Goal: Navigation & Orientation: Find specific page/section

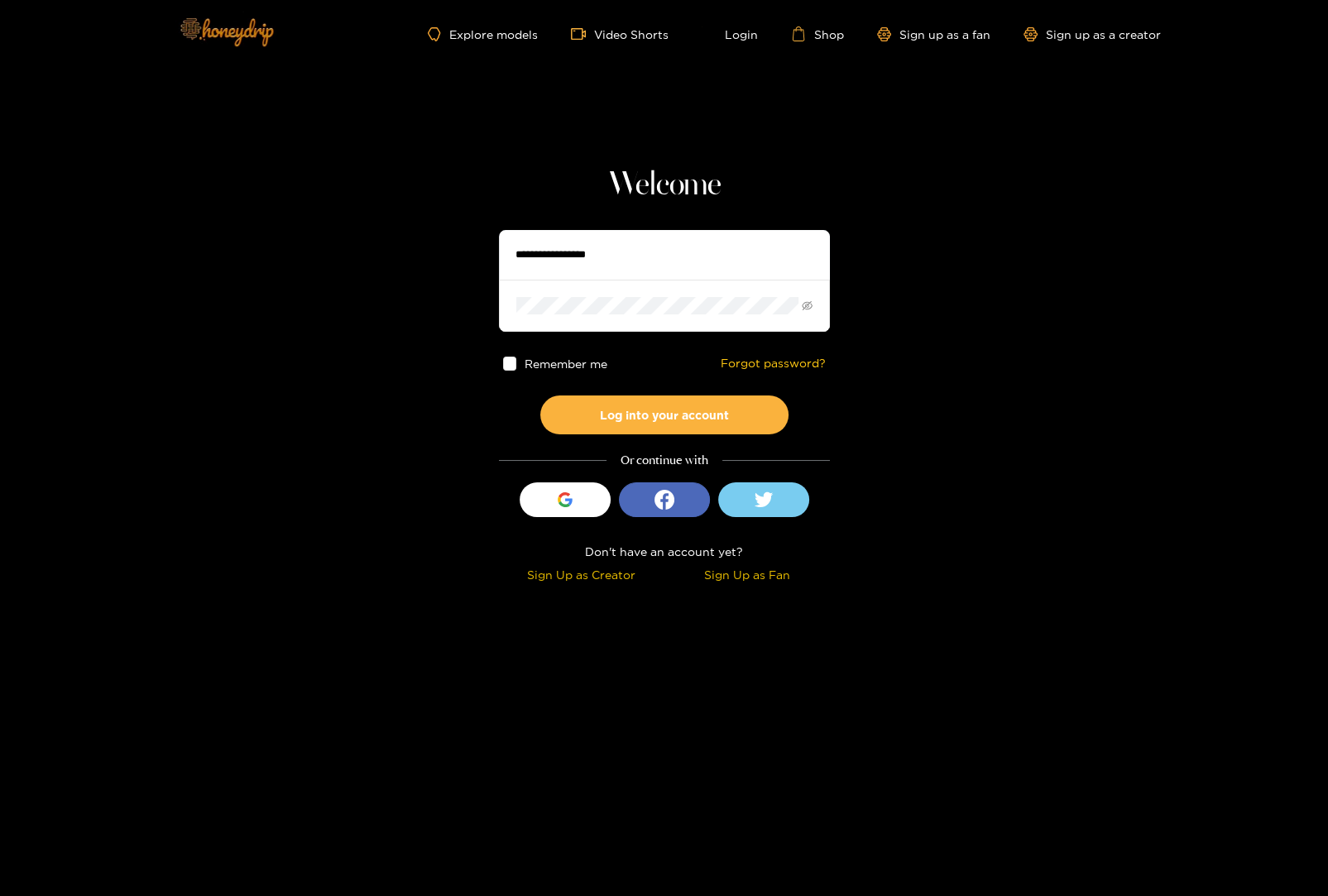
type input "********"
click at [230, 30] on img at bounding box center [226, 31] width 116 height 69
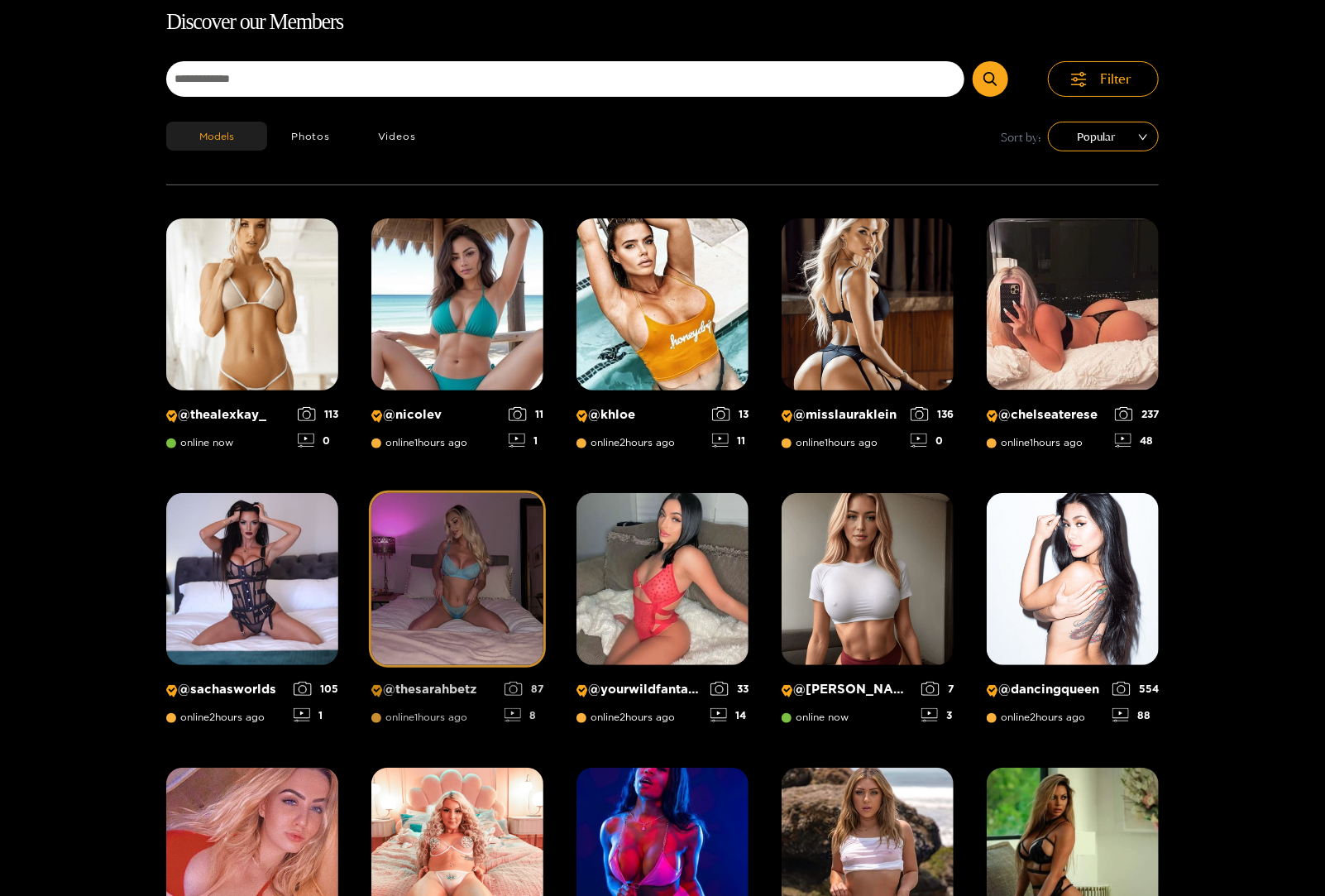
scroll to position [106, 0]
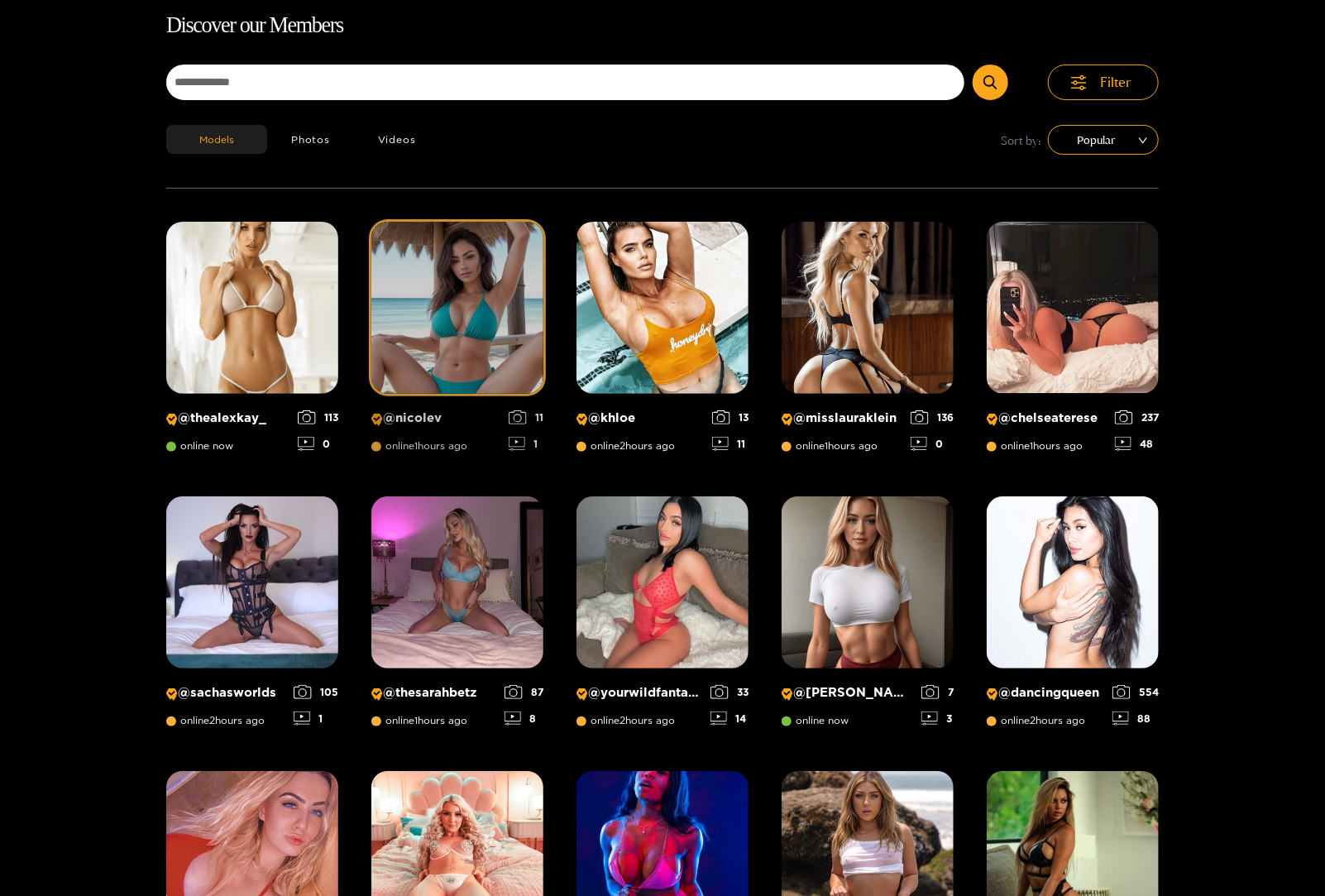
click at [470, 322] on img at bounding box center [457, 308] width 172 height 172
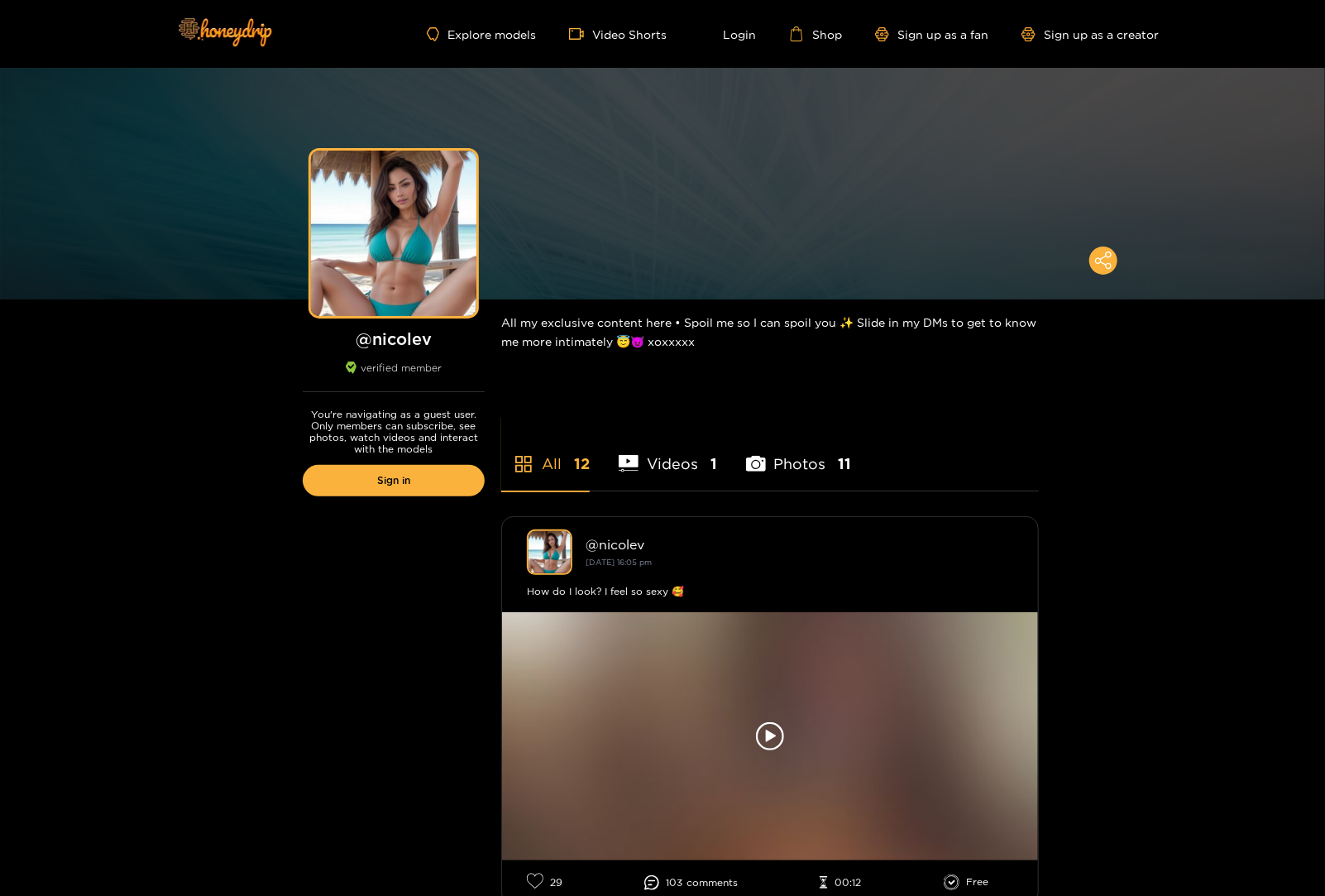
click at [503, 23] on div "Explore models Video Shorts Login Shop Sign up as a fan Sign up as a creator" at bounding box center [662, 33] width 993 height 68
click at [504, 30] on link "Explore models" at bounding box center [481, 34] width 109 height 14
